Goal: Task Accomplishment & Management: Complete application form

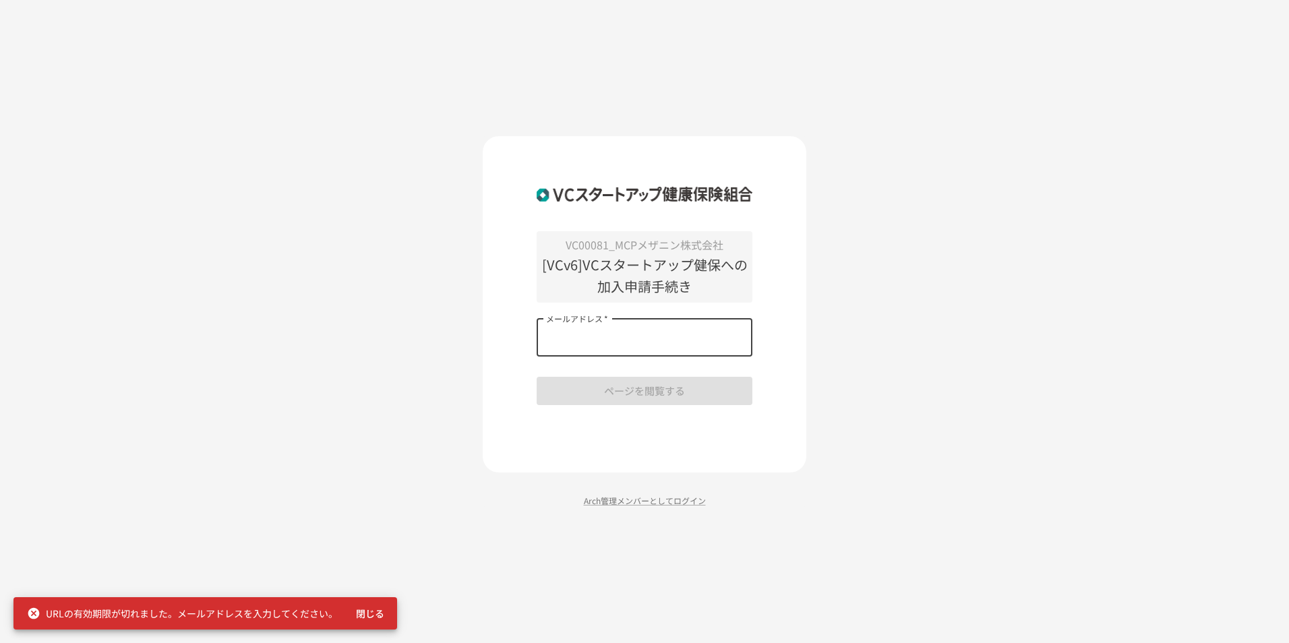
click at [555, 343] on input "メールアドレス   *" at bounding box center [645, 338] width 216 height 38
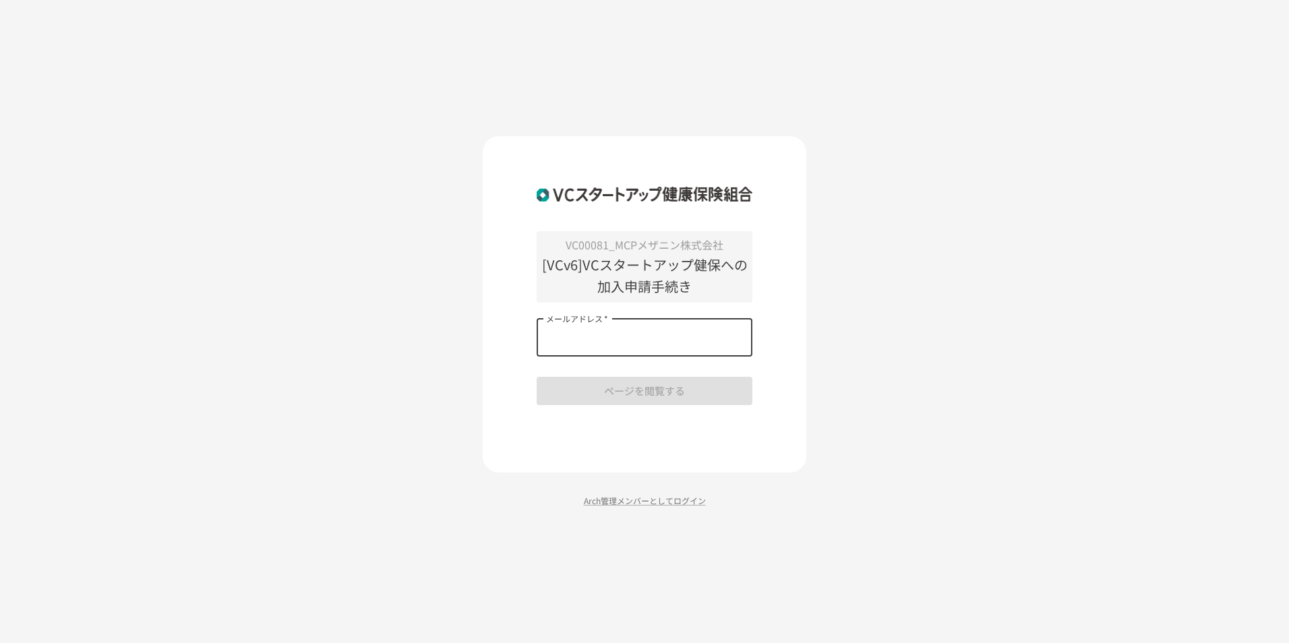
type input "**********"
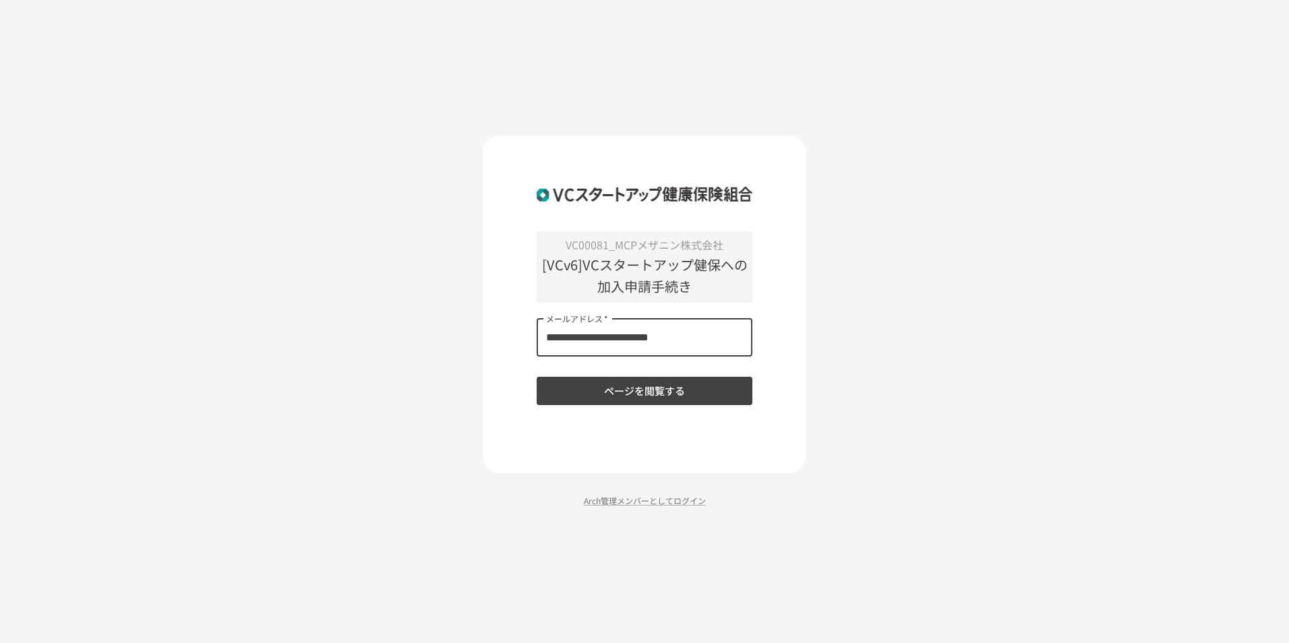
click at [629, 396] on button "ページを閲覧する" at bounding box center [645, 391] width 216 height 28
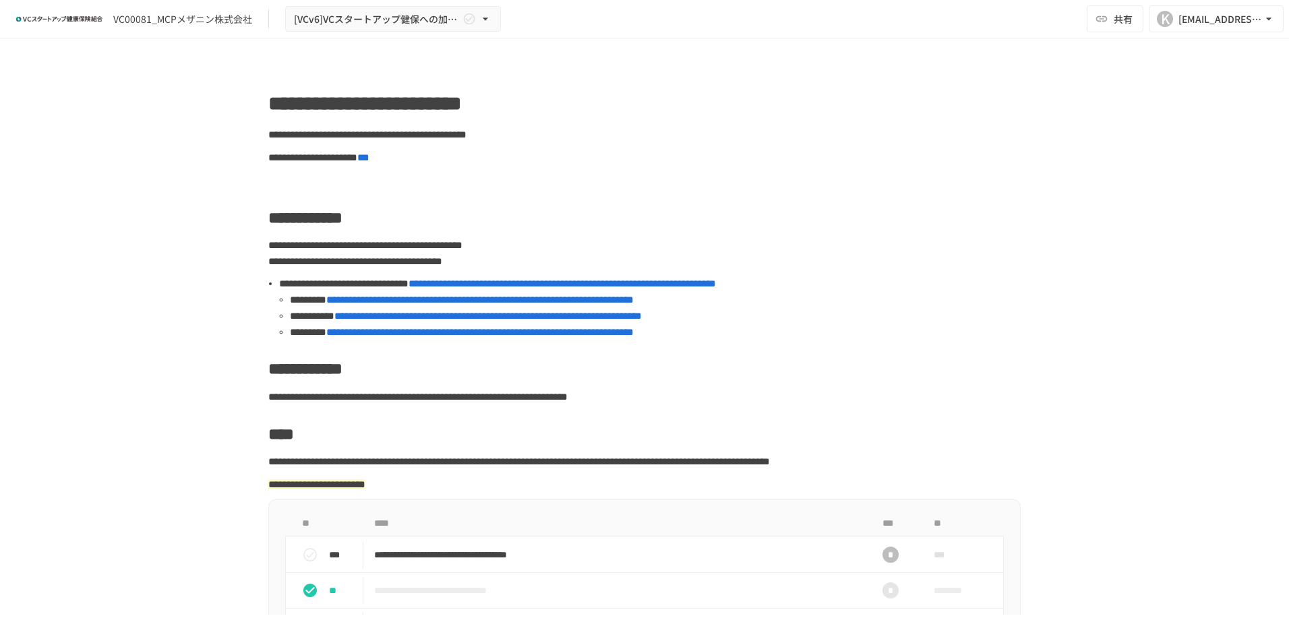
click at [397, 302] on span "**********" at bounding box center [479, 300] width 307 height 10
